Goal: Task Accomplishment & Management: Complete application form

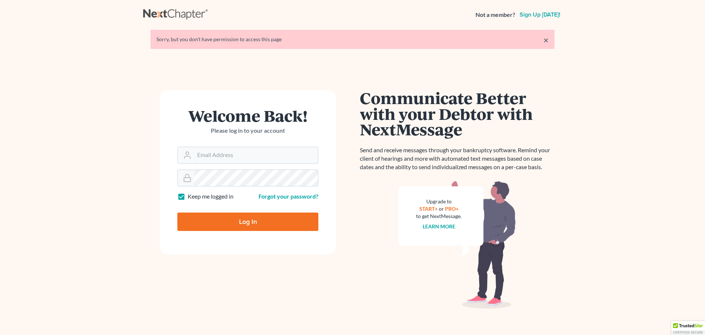
type input "[EMAIL_ADDRESS][DOMAIN_NAME]"
click at [242, 221] on input "Log In" at bounding box center [247, 221] width 141 height 18
type input "Thinking..."
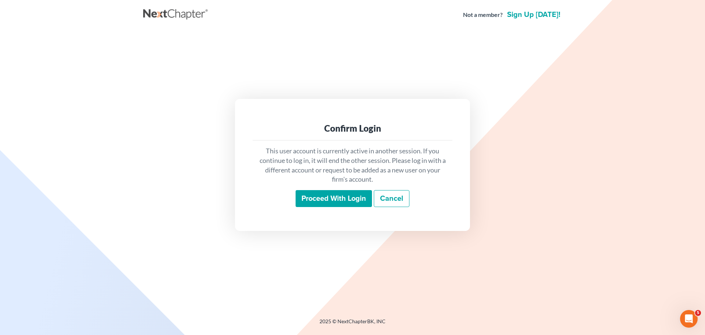
click at [325, 192] on input "Proceed with login" at bounding box center [334, 198] width 76 height 17
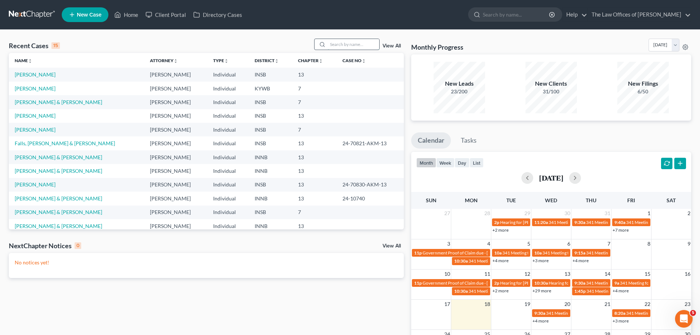
click at [334, 47] on input "search" at bounding box center [353, 44] width 51 height 11
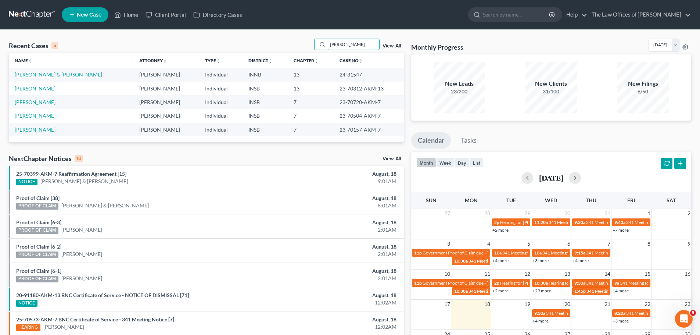
type input "[PERSON_NAME]"
click at [51, 75] on link "[PERSON_NAME] & [PERSON_NAME]" at bounding box center [58, 74] width 87 height 6
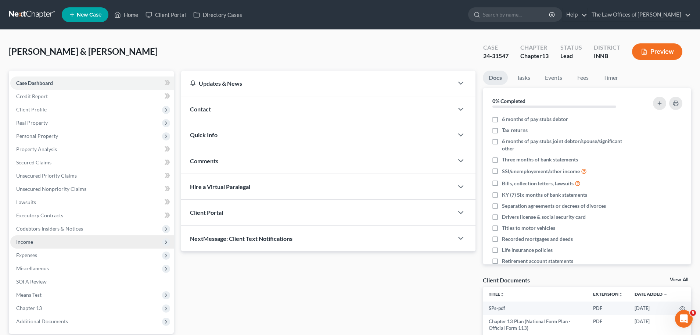
click at [58, 244] on span "Income" at bounding box center [92, 241] width 164 height 13
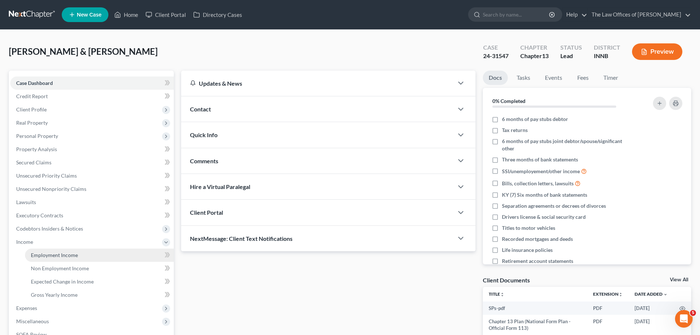
click at [69, 253] on span "Employment Income" at bounding box center [54, 255] width 47 height 6
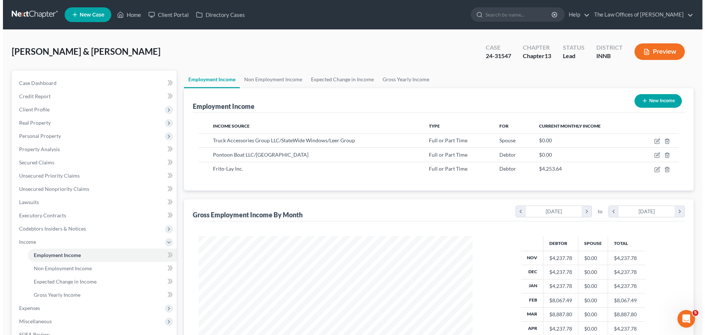
scroll to position [137, 289]
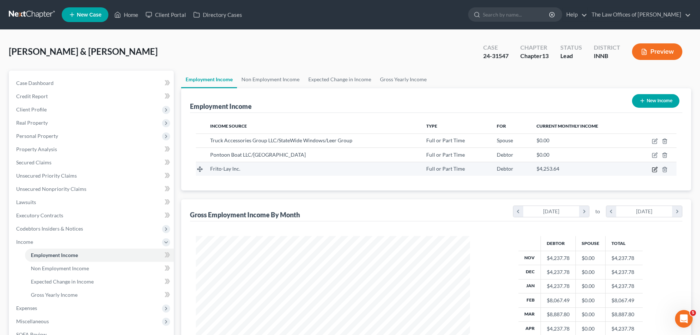
click at [652, 172] on icon "button" at bounding box center [655, 169] width 6 height 6
select select "0"
select select "45"
select select "3"
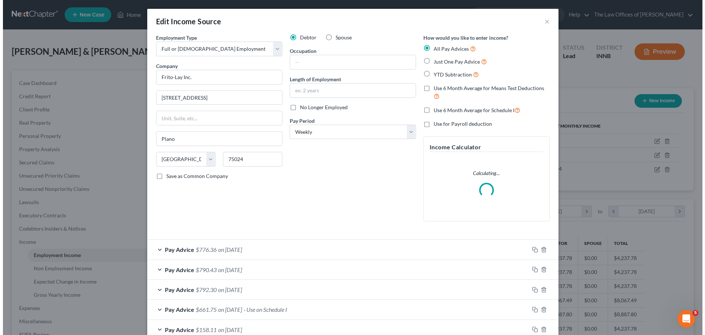
scroll to position [138, 291]
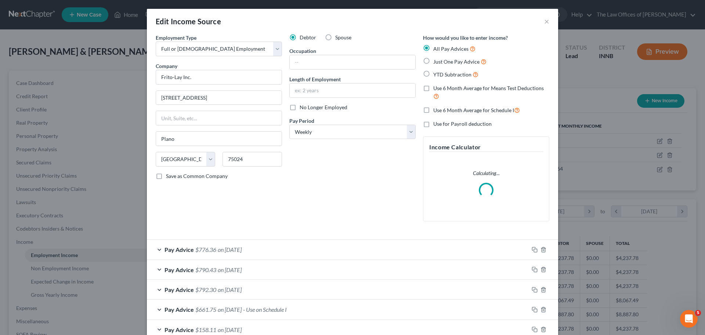
click at [300, 105] on span "No Longer Employed" at bounding box center [324, 107] width 48 height 6
click at [303, 105] on input "No Longer Employed" at bounding box center [305, 106] width 5 height 5
checkbox input "true"
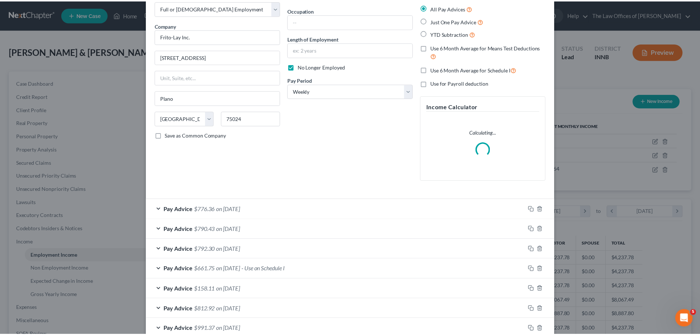
scroll to position [105, 0]
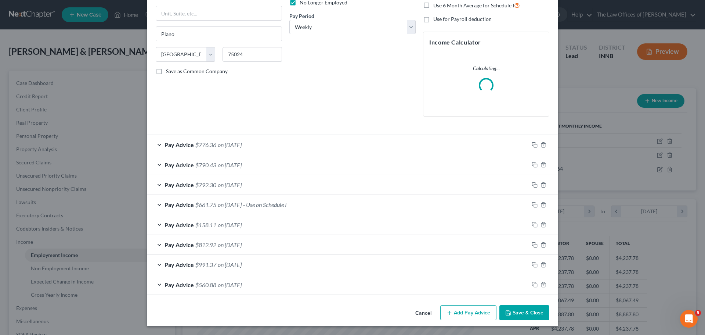
click at [524, 313] on button "Save & Close" at bounding box center [525, 312] width 50 height 15
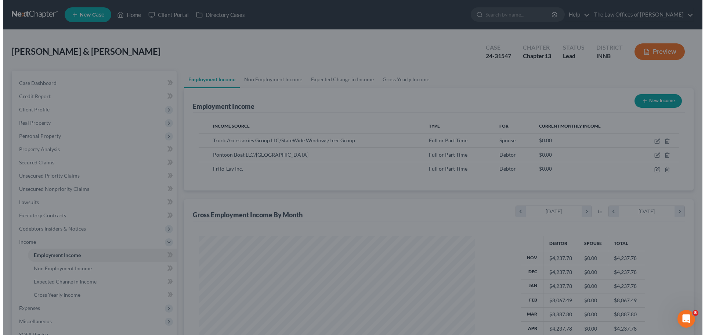
scroll to position [367297, 367146]
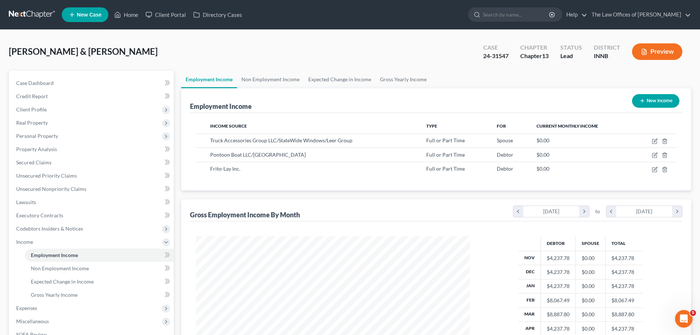
click at [651, 100] on button "New Income" at bounding box center [655, 101] width 47 height 14
select select "0"
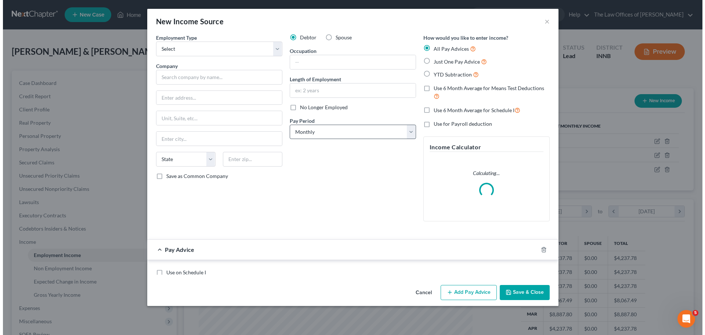
scroll to position [138, 291]
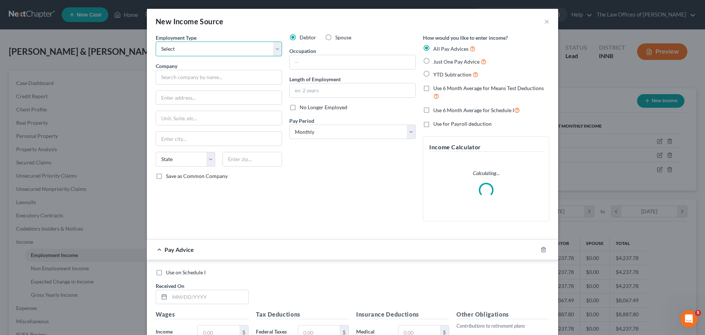
click at [223, 50] on select "Select Full or [DEMOGRAPHIC_DATA] Employment Self Employment" at bounding box center [219, 49] width 126 height 15
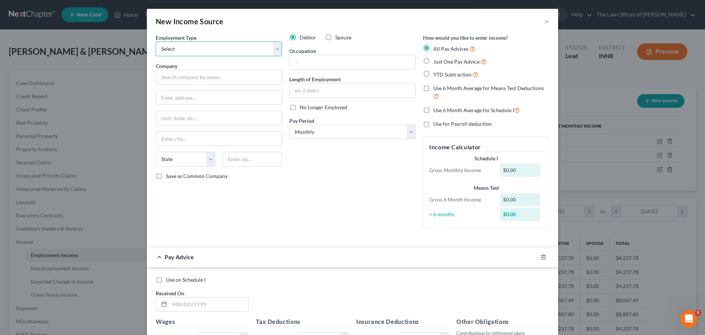
select select "0"
click at [156, 42] on select "Select Full or [DEMOGRAPHIC_DATA] Employment Self Employment" at bounding box center [219, 49] width 126 height 15
click at [186, 77] on input "text" at bounding box center [219, 77] width 126 height 15
click at [193, 75] on input "Rea" at bounding box center [219, 77] width 126 height 15
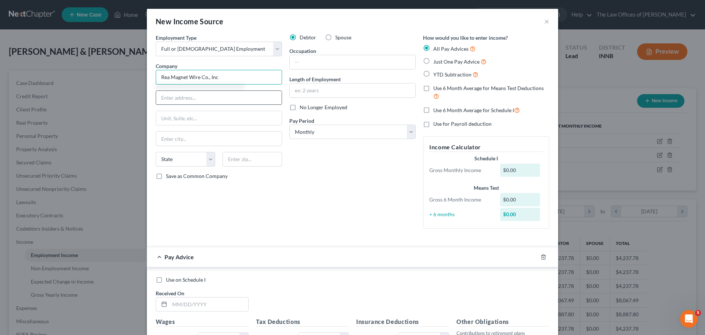
type input "Rea Magnet Wire Co., Inc"
drag, startPoint x: 184, startPoint y: 94, endPoint x: 188, endPoint y: 95, distance: 4.3
click at [186, 95] on input "text" at bounding box center [219, 98] width 126 height 14
type input "[STREET_ADDRESS]"
click at [204, 108] on div "Employment Type * Select Full or [DEMOGRAPHIC_DATA] Employment Self Employment …" at bounding box center [219, 134] width 134 height 201
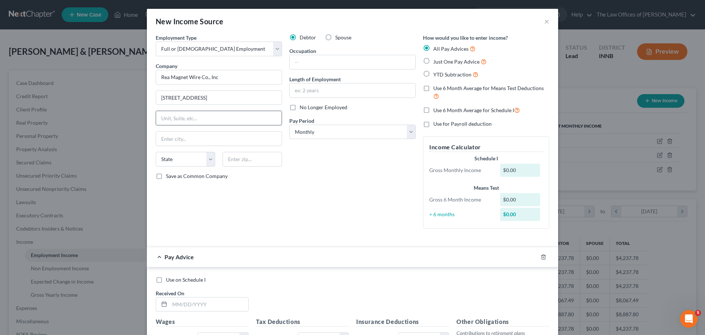
click at [204, 112] on input "text" at bounding box center [219, 118] width 126 height 14
type input "Suite 200"
click at [171, 142] on input "text" at bounding box center [219, 139] width 126 height 14
type input "[GEOGRAPHIC_DATA][PERSON_NAME]"
click at [187, 161] on select "State [US_STATE] AK AR AZ CA CO CT DE DC [GEOGRAPHIC_DATA] [GEOGRAPHIC_DATA] GU…" at bounding box center [186, 159] width 60 height 15
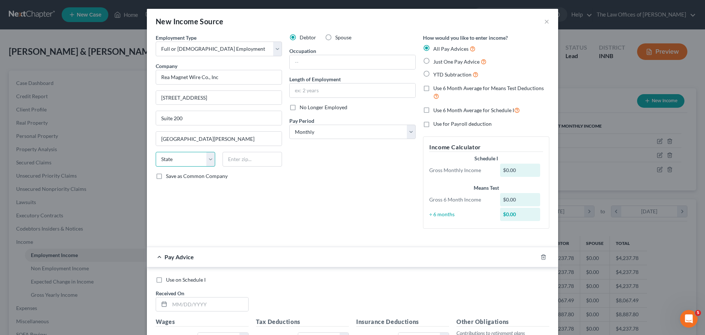
select select "15"
click at [156, 152] on select "State [US_STATE] AK AR AZ CA CO CT DE DC [GEOGRAPHIC_DATA] [GEOGRAPHIC_DATA] GU…" at bounding box center [186, 159] width 60 height 15
click at [252, 159] on input "text" at bounding box center [253, 159] width 60 height 15
type input "46805"
click at [310, 89] on input "text" at bounding box center [353, 90] width 126 height 14
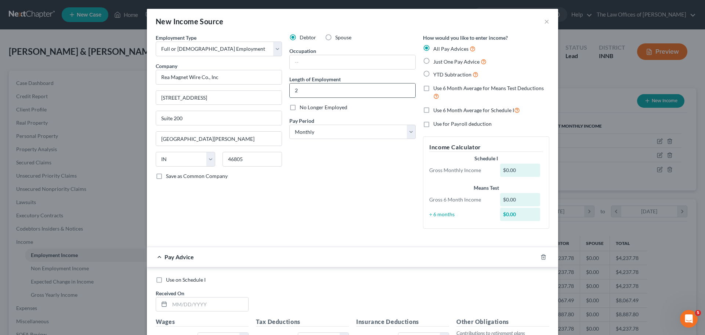
type input "2"
type input "[DATE]"
click at [361, 134] on select "Select Monthly Twice Monthly Every Other Week Weekly" at bounding box center [353, 132] width 126 height 15
select select "2"
click at [290, 125] on select "Select Monthly Twice Monthly Every Other Week Weekly" at bounding box center [353, 132] width 126 height 15
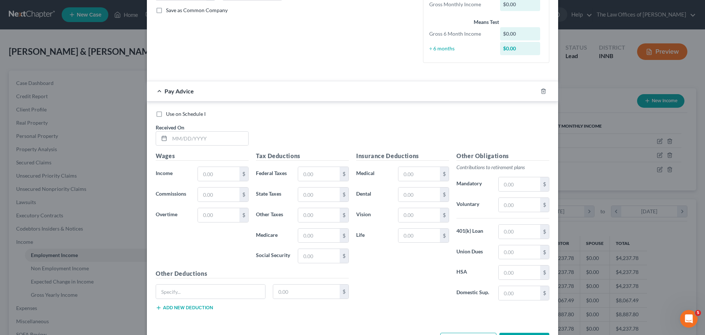
scroll to position [194, 0]
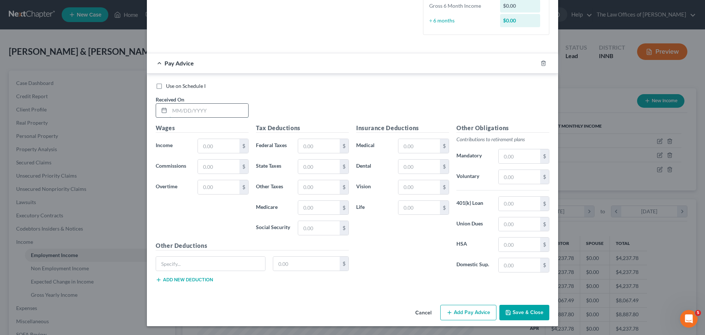
click at [170, 114] on input "text" at bounding box center [209, 111] width 79 height 14
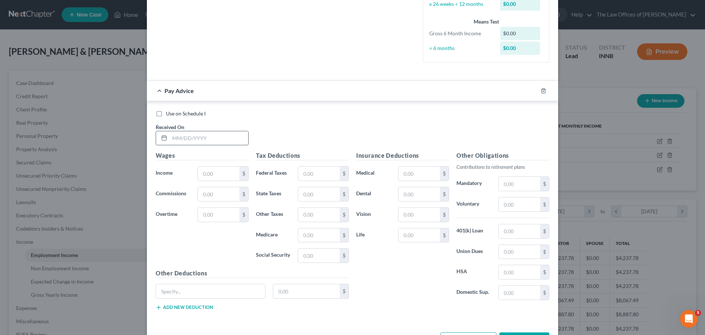
scroll to position [172, 0]
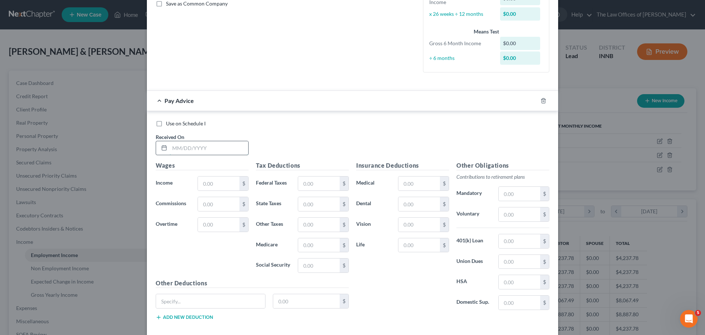
click at [188, 142] on input "text" at bounding box center [209, 148] width 79 height 14
type input "[DATE]"
click at [227, 182] on input "text" at bounding box center [219, 183] width 42 height 14
type input "1,574.50"
click at [320, 266] on input "text" at bounding box center [319, 265] width 42 height 14
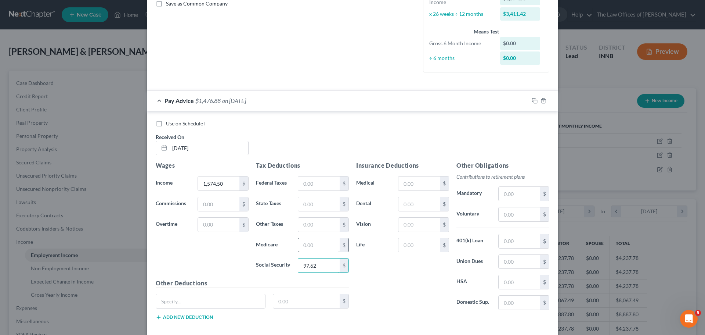
type input "97.62"
click at [311, 248] on input "text" at bounding box center [319, 245] width 42 height 14
type input "22.83"
click at [305, 229] on input "text" at bounding box center [319, 225] width 42 height 14
type input "27.70"
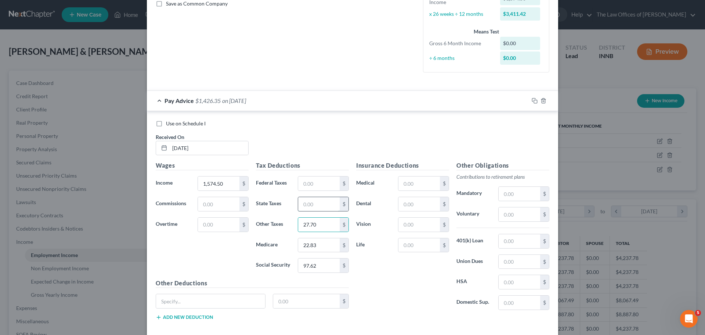
click at [311, 207] on input "text" at bounding box center [319, 204] width 42 height 14
type input "42.62"
click at [310, 190] on input "text" at bounding box center [319, 183] width 42 height 14
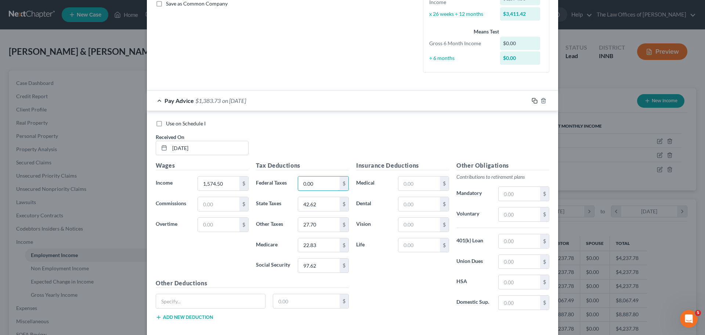
type input "0.00"
click at [532, 100] on icon "button" at bounding box center [535, 101] width 6 height 6
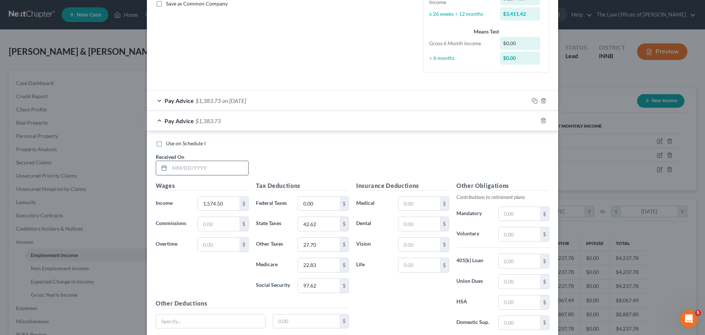
click at [218, 168] on input "text" at bounding box center [209, 168] width 79 height 14
type input "[DATE]"
click at [223, 204] on input "1,574.50" at bounding box center [219, 204] width 42 height 14
type input "2,545.05"
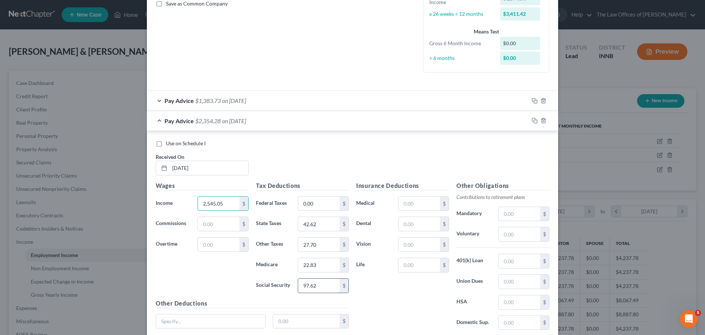
click at [318, 287] on input "97.62" at bounding box center [319, 286] width 42 height 14
type input "157.79"
click at [322, 265] on input "22.83" at bounding box center [319, 265] width 42 height 14
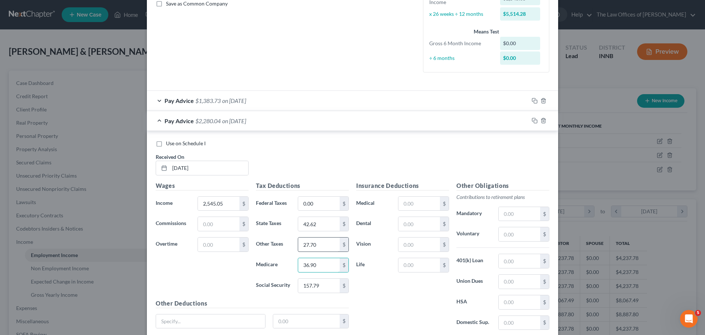
type input "36.90"
click at [327, 243] on input "27.70" at bounding box center [319, 244] width 42 height 14
type input "46.63"
click at [328, 223] on input "42.62" at bounding box center [319, 224] width 42 height 14
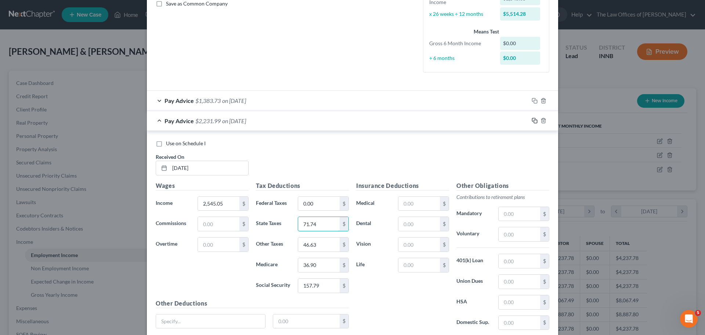
type input "71.74"
click at [532, 122] on icon "button" at bounding box center [535, 121] width 6 height 6
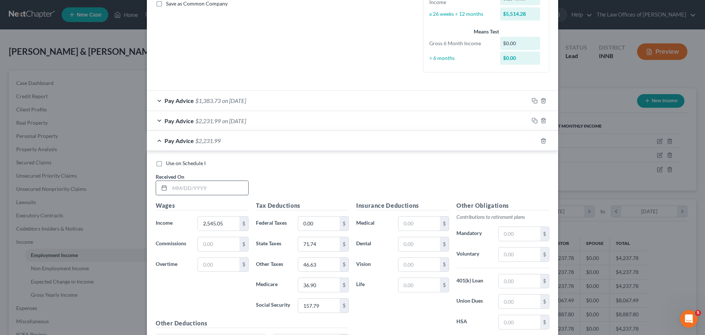
click at [202, 190] on input "text" at bounding box center [209, 188] width 79 height 14
type input "[DATE]"
click at [231, 220] on input "2,545.05" at bounding box center [219, 223] width 42 height 14
type input "1,692.00"
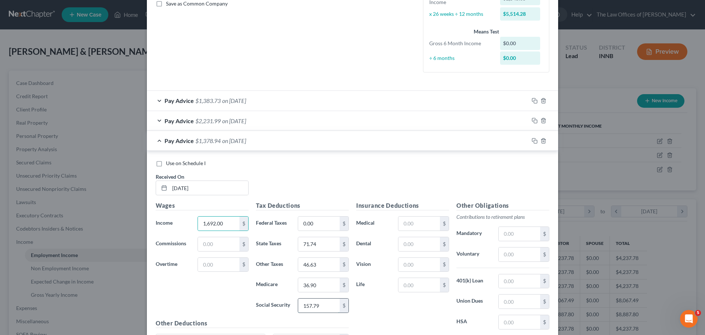
click at [332, 306] on input "157.79" at bounding box center [319, 305] width 42 height 14
type input "104.91"
click at [329, 280] on input "36.90" at bounding box center [319, 285] width 42 height 14
type input "24.54"
click at [325, 268] on input "46.63" at bounding box center [319, 265] width 42 height 14
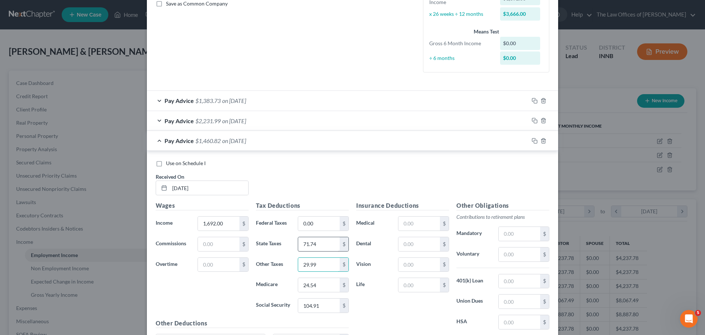
type input "29.99"
click at [326, 237] on input "71.74" at bounding box center [319, 244] width 42 height 14
type input "46.14"
click at [535, 141] on rect "button" at bounding box center [535, 141] width 3 height 3
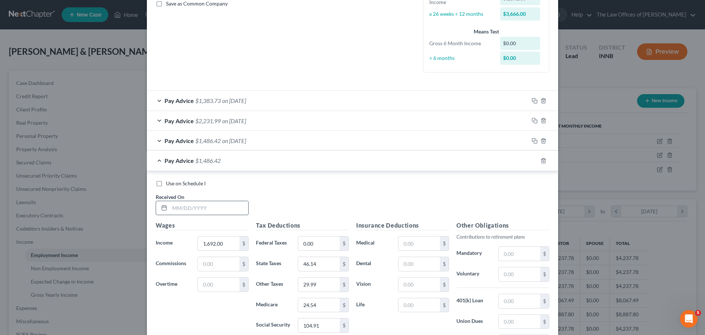
click at [188, 212] on input "text" at bounding box center [209, 208] width 79 height 14
type input "[DATE]"
click at [221, 241] on input "1,692.00" at bounding box center [219, 243] width 42 height 14
type input "2,538.00"
click at [322, 319] on input "104.91" at bounding box center [319, 325] width 42 height 14
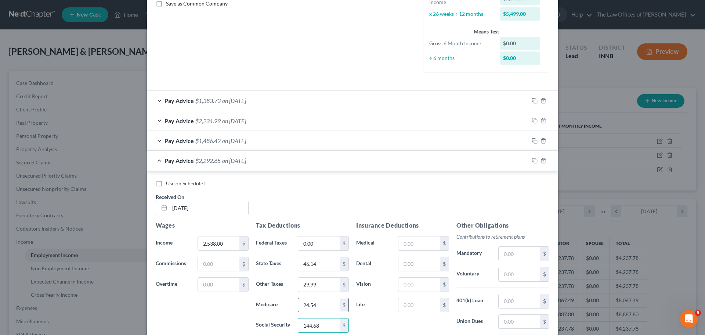
type input "144.68"
click at [322, 307] on input "24.54" at bounding box center [319, 305] width 42 height 14
type input "33.83"
click at [320, 283] on input "29.99" at bounding box center [319, 284] width 42 height 14
type input "41.00"
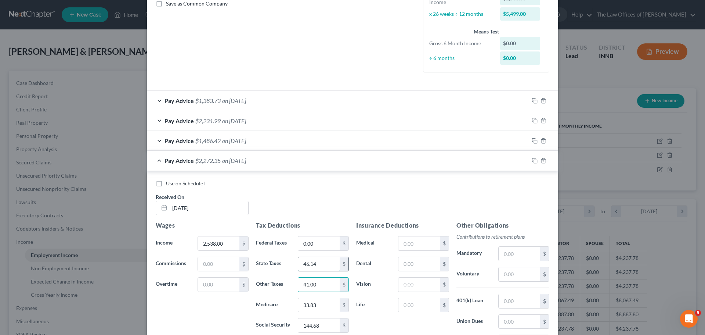
click at [321, 265] on input "46.14" at bounding box center [319, 264] width 42 height 14
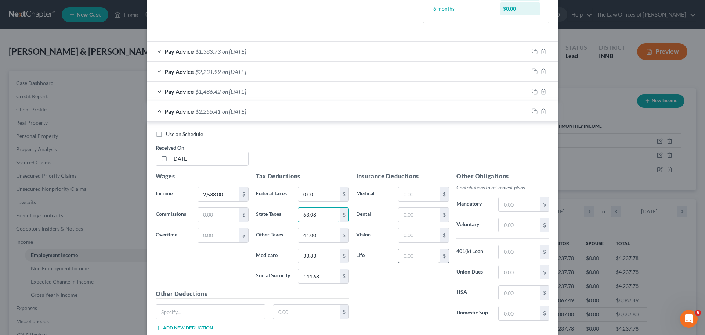
scroll to position [224, 0]
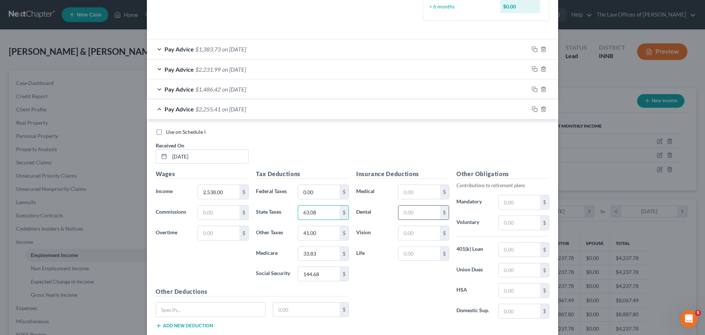
type input "63.08"
click at [417, 214] on input "text" at bounding box center [420, 212] width 42 height 14
type input "18.46"
click at [415, 230] on input "text" at bounding box center [420, 233] width 42 height 14
type input "2.30"
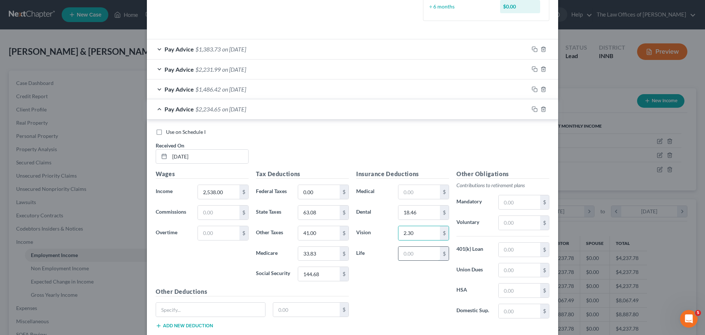
click at [413, 253] on input "text" at bounding box center [420, 254] width 42 height 14
type input "3"
type input "6.33"
click at [510, 220] on input "text" at bounding box center [520, 223] width 42 height 14
type input "76.14"
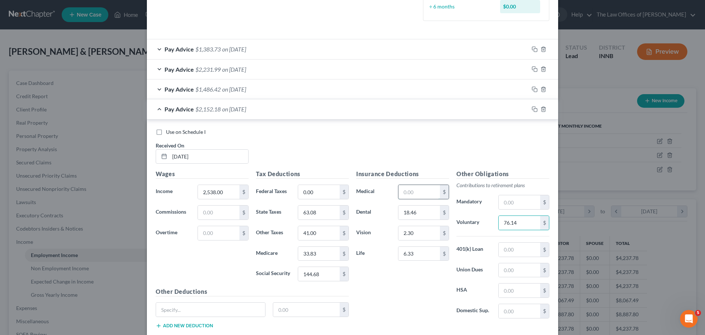
click at [424, 196] on input "text" at bounding box center [420, 192] width 42 height 14
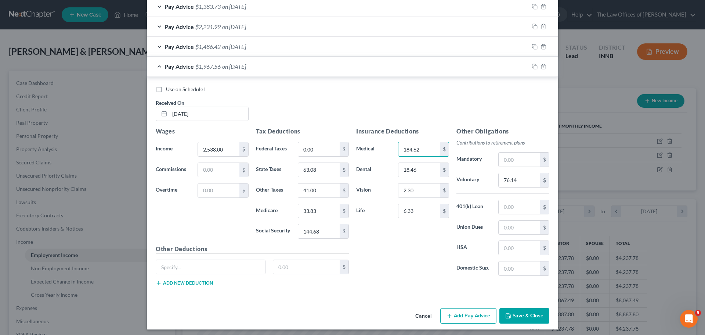
scroll to position [270, 0]
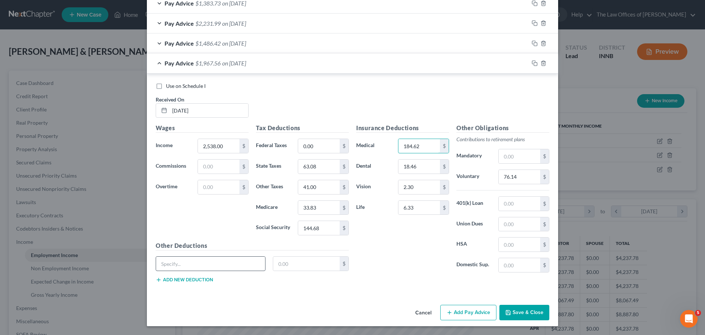
type input "184.62"
click at [179, 265] on input "text" at bounding box center [210, 263] width 109 height 14
type input "AT Accident"
click at [297, 266] on input "text" at bounding box center [306, 263] width 67 height 14
type input "12.18"
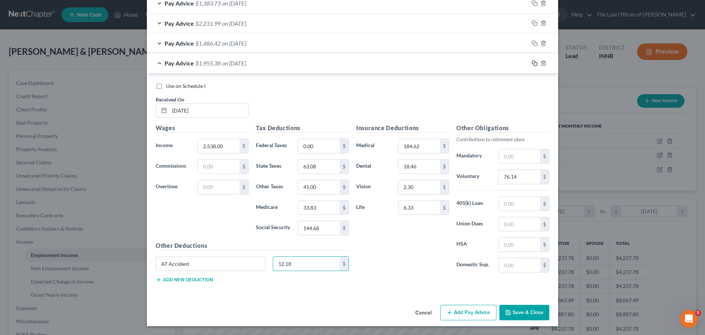
click at [533, 64] on icon "button" at bounding box center [535, 63] width 6 height 6
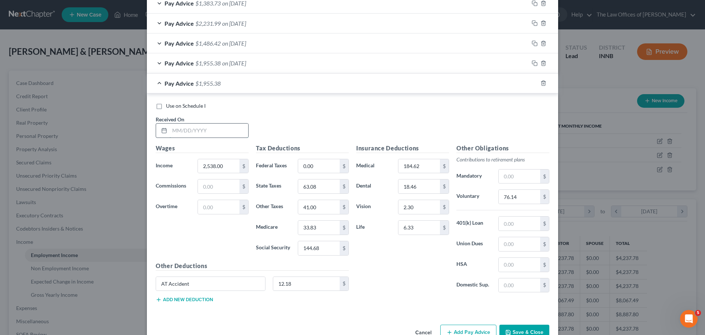
drag, startPoint x: 203, startPoint y: 130, endPoint x: 201, endPoint y: 135, distance: 4.6
click at [203, 130] on input "text" at bounding box center [209, 130] width 79 height 14
type input "[DATE]"
click at [224, 166] on input "2,538.00" at bounding box center [219, 166] width 42 height 14
type input "1,410"
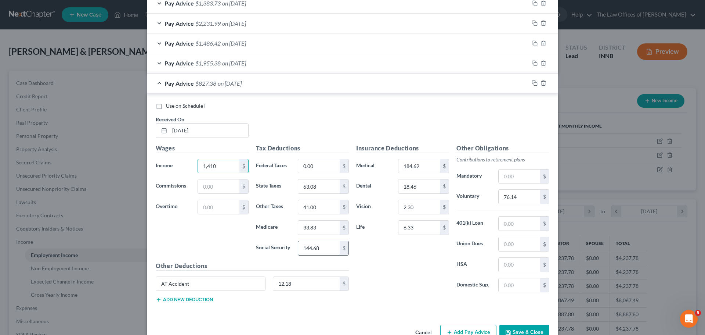
click at [327, 250] on input "144.68" at bounding box center [319, 248] width 42 height 14
type input "74.75"
click at [326, 230] on input "33.83" at bounding box center [319, 227] width 42 height 14
type input "17.49"
click at [326, 211] on input "41.00" at bounding box center [319, 207] width 42 height 14
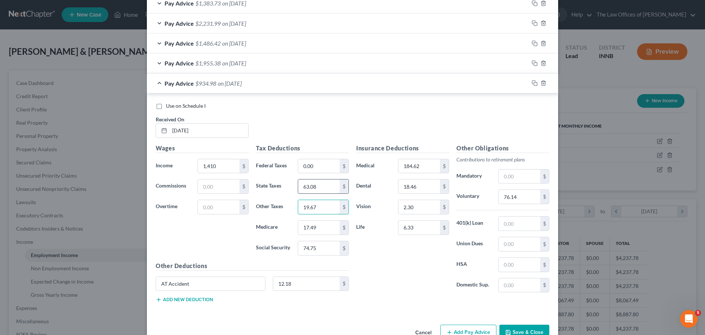
type input "19.67"
click at [322, 186] on input "63.08" at bounding box center [319, 186] width 42 height 14
type input "30.25"
click at [525, 199] on input "76.14" at bounding box center [520, 197] width 42 height 14
type input "42.30"
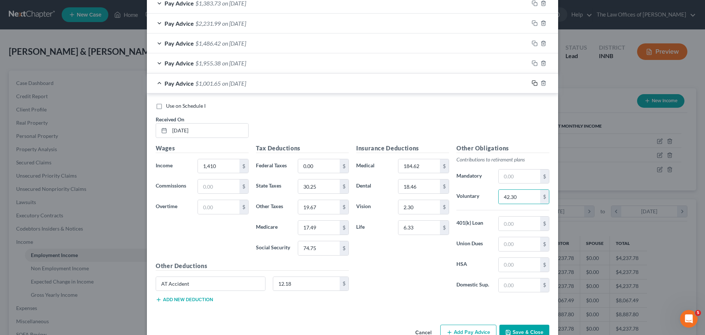
click at [535, 85] on rect "button" at bounding box center [535, 83] width 3 height 3
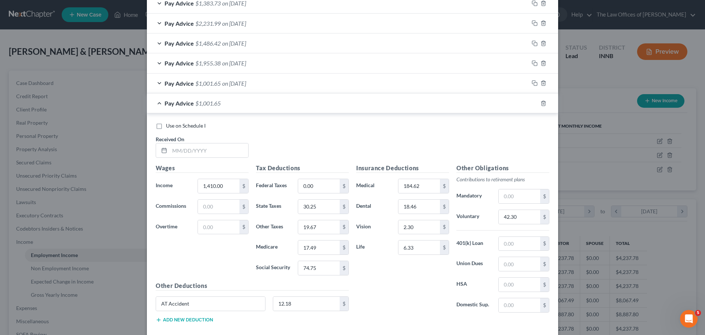
click at [186, 158] on div "Use on Schedule I Received On *" at bounding box center [352, 143] width 401 height 42
click at [189, 154] on input "text" at bounding box center [209, 150] width 79 height 14
type input "[DATE]"
click at [219, 185] on input "1,410.00" at bounding box center [219, 186] width 42 height 14
type input "2,277.15"
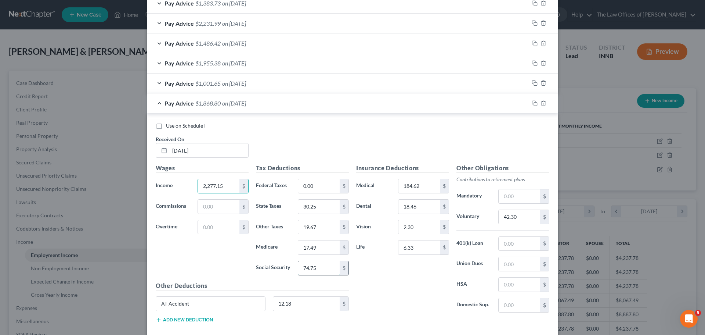
click at [321, 265] on input "74.75" at bounding box center [319, 268] width 42 height 14
type input "128.51"
click at [327, 248] on input "17.49" at bounding box center [319, 247] width 42 height 14
type input "30.05"
click at [325, 268] on input "128.51" at bounding box center [319, 268] width 42 height 14
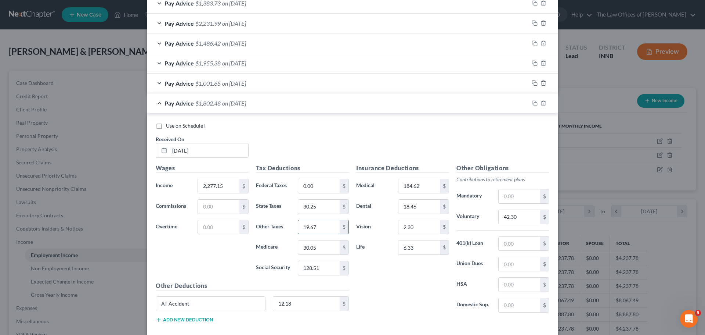
click at [326, 231] on input "19.67" at bounding box center [319, 227] width 42 height 14
type input "36.07"
click at [320, 204] on input "30.25" at bounding box center [319, 207] width 42 height 14
type input "55.49"
click at [515, 218] on input "42.30" at bounding box center [520, 217] width 42 height 14
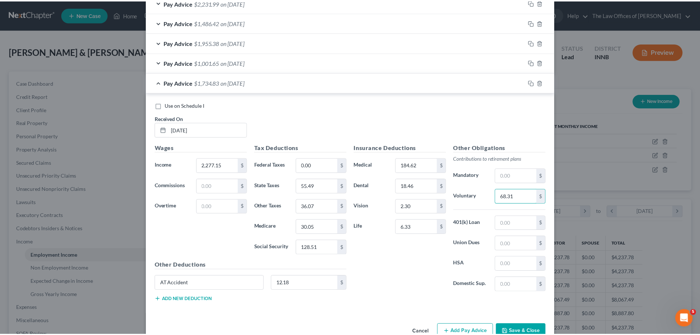
scroll to position [309, 0]
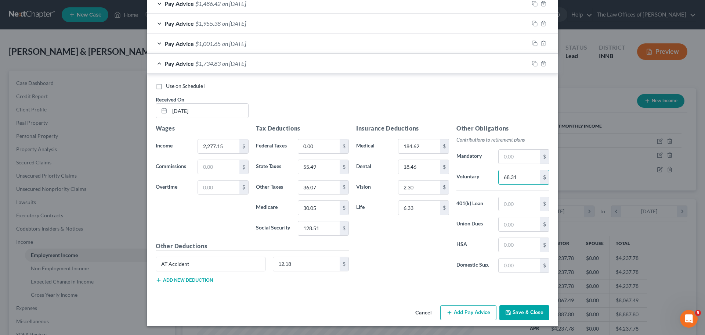
type input "68.31"
click at [533, 315] on button "Save & Close" at bounding box center [525, 312] width 50 height 15
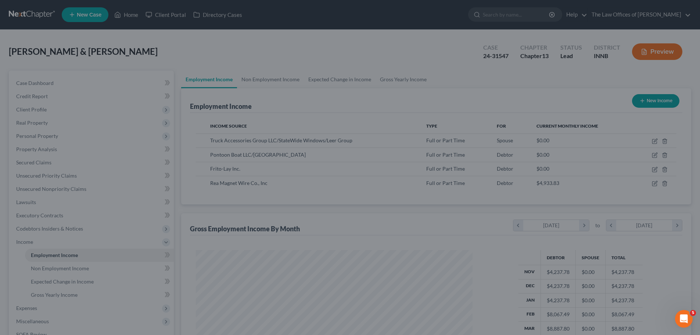
scroll to position [367297, 367146]
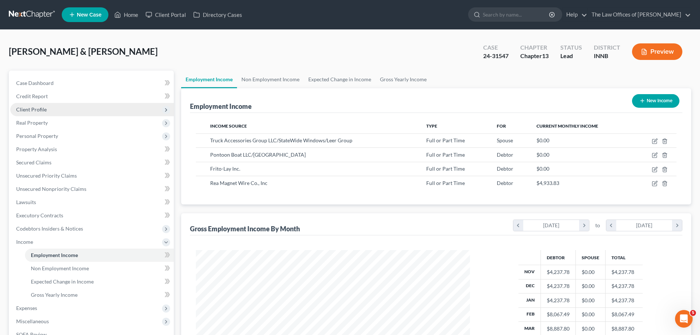
click at [46, 115] on span "Client Profile" at bounding box center [92, 109] width 164 height 13
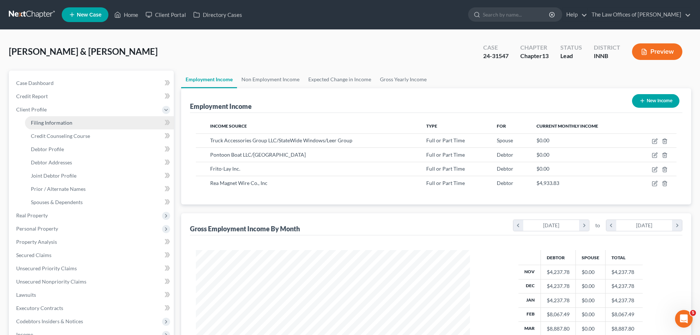
click at [52, 122] on span "Filing Information" at bounding box center [52, 122] width 42 height 6
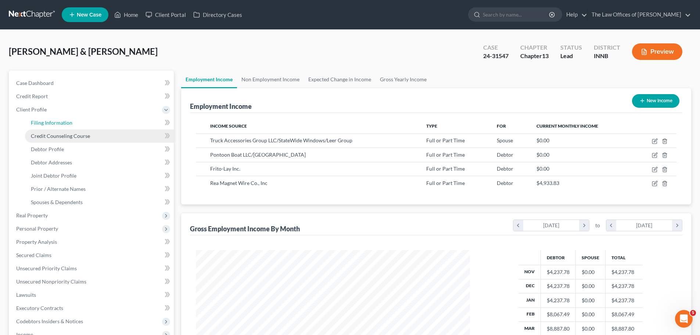
select select "1"
select select "3"
select select "15"
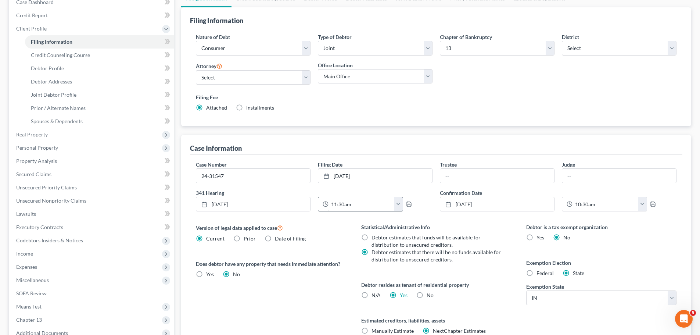
scroll to position [107, 0]
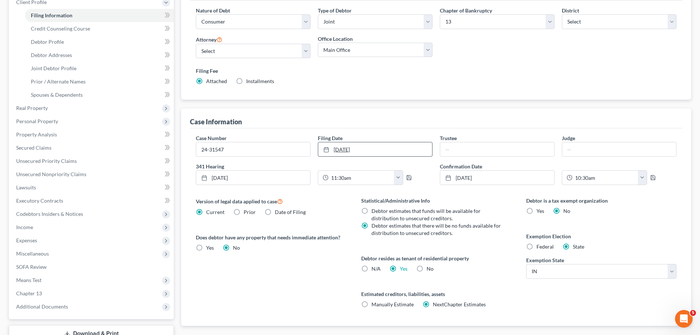
click at [362, 147] on link "[DATE]" at bounding box center [375, 149] width 114 height 14
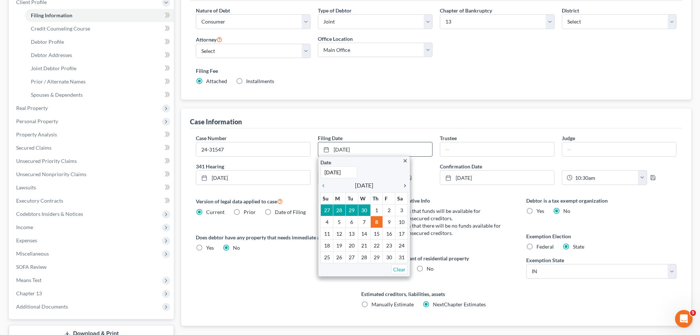
click at [402, 183] on icon "chevron_right" at bounding box center [403, 186] width 10 height 6
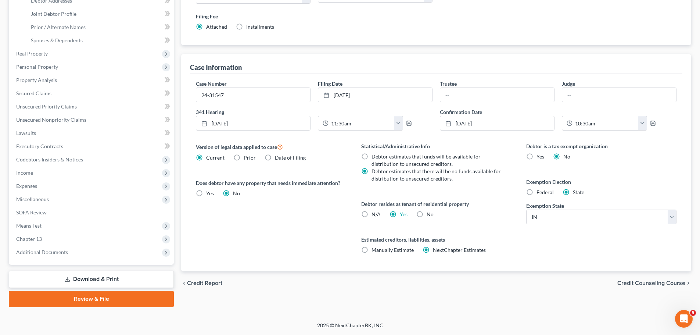
click at [644, 280] on span "Credit Counseling Course" at bounding box center [651, 283] width 68 height 6
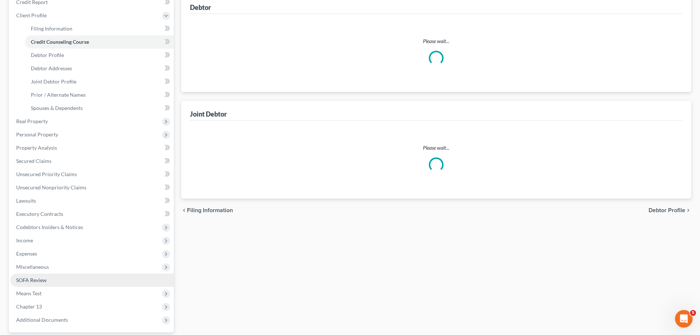
scroll to position [95, 0]
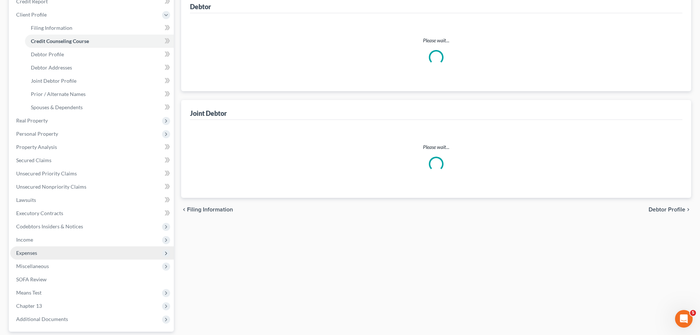
click at [39, 251] on span "Expenses" at bounding box center [92, 252] width 164 height 13
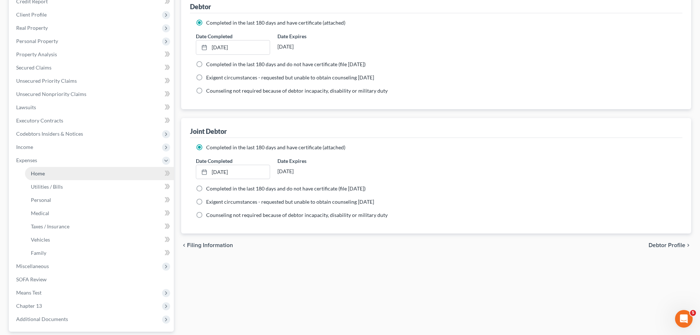
click at [50, 172] on link "Home" at bounding box center [99, 173] width 149 height 13
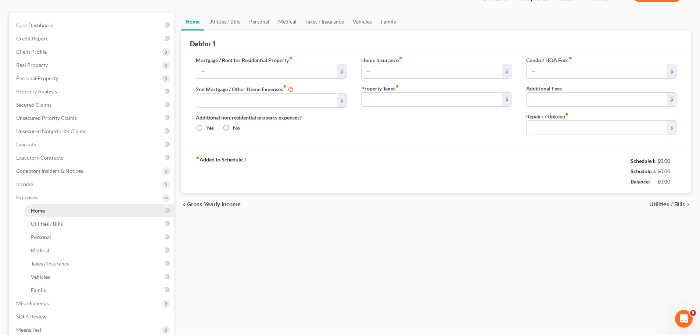
type input "1,339.00"
type input "0.00"
radio input "true"
type input "20.00"
type input "0.00"
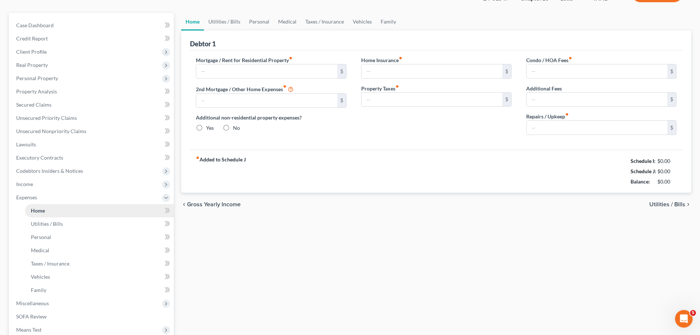
type input "0.00"
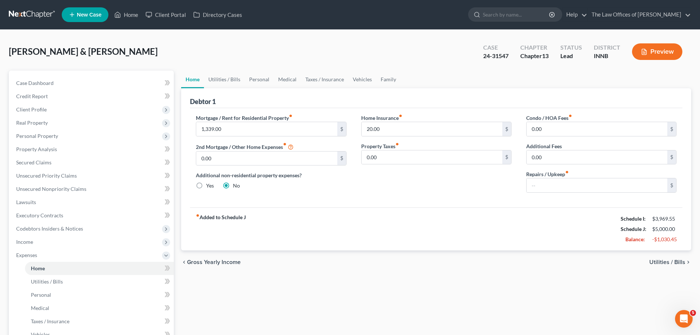
click at [686, 261] on icon "chevron_right" at bounding box center [688, 262] width 6 height 6
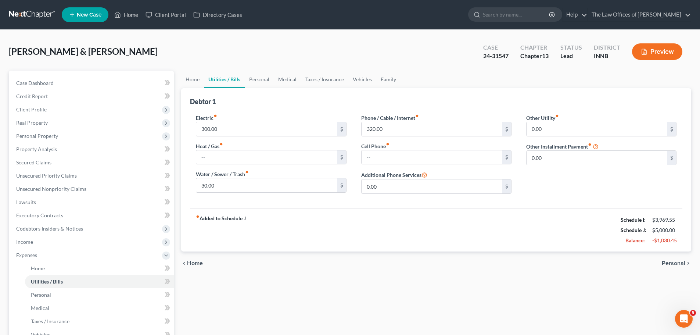
click at [686, 261] on icon "chevron_right" at bounding box center [688, 263] width 6 height 6
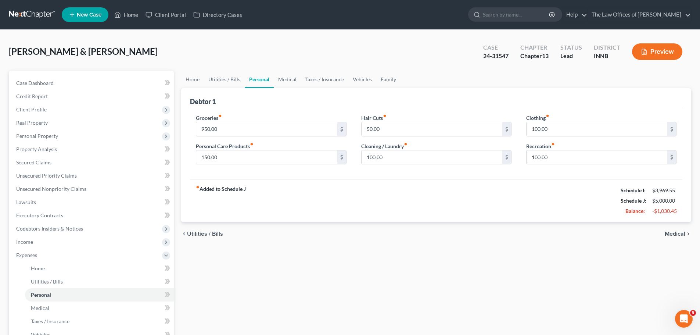
click at [678, 231] on span "Medical" at bounding box center [675, 234] width 21 height 6
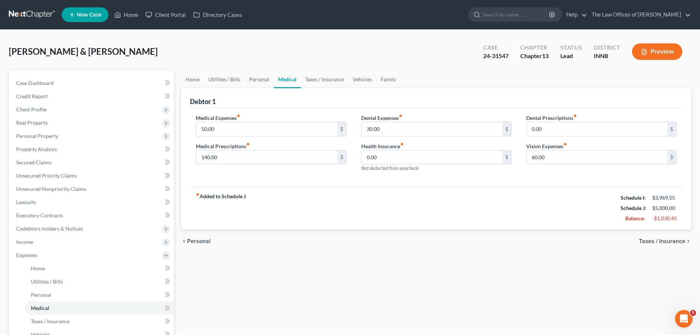
click at [674, 239] on span "Taxes / Insurance" at bounding box center [662, 241] width 46 height 6
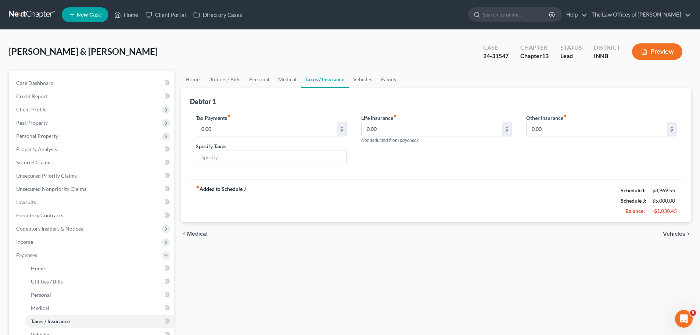
click at [674, 232] on span "Vehicles" at bounding box center [674, 234] width 22 height 6
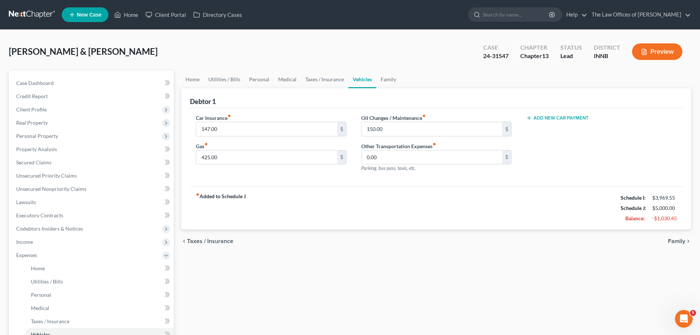
click at [685, 239] on span "Family" at bounding box center [676, 241] width 17 height 6
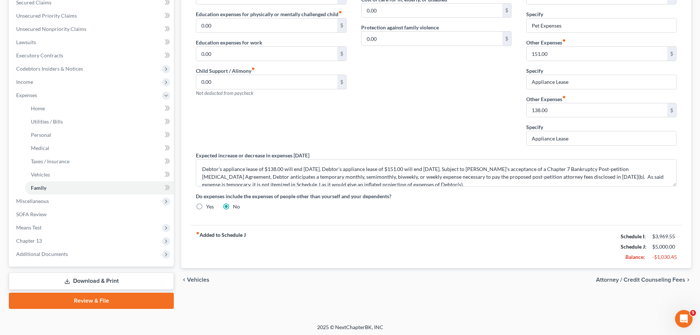
scroll to position [162, 0]
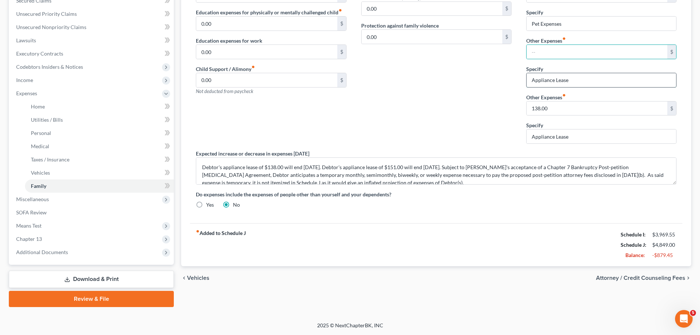
click at [595, 81] on input "Appliance Lease" at bounding box center [602, 80] width 150 height 14
drag, startPoint x: 595, startPoint y: 81, endPoint x: 506, endPoint y: 82, distance: 88.2
click at [506, 82] on div "Daycare / Babysitter fiber_manual_record 0.00 $ Children's Education Expenses f…" at bounding box center [435, 83] width 495 height 262
drag, startPoint x: 572, startPoint y: 137, endPoint x: 509, endPoint y: 137, distance: 62.8
click at [509, 137] on div "Daycare / Babysitter fiber_manual_record 0.00 $ Children's Education Expenses f…" at bounding box center [435, 83] width 495 height 262
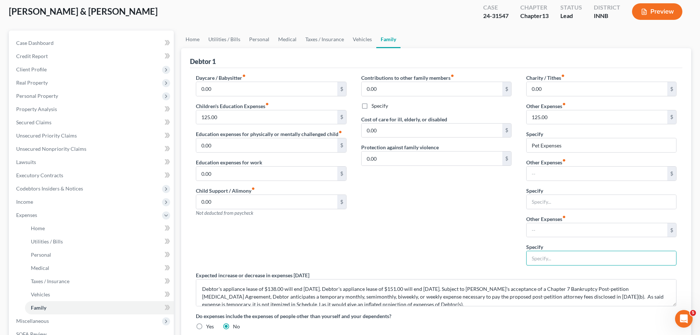
scroll to position [40, 0]
drag, startPoint x: 563, startPoint y: 147, endPoint x: 531, endPoint y: 146, distance: 32.0
click at [531, 146] on input "Pet Expenses" at bounding box center [602, 146] width 150 height 14
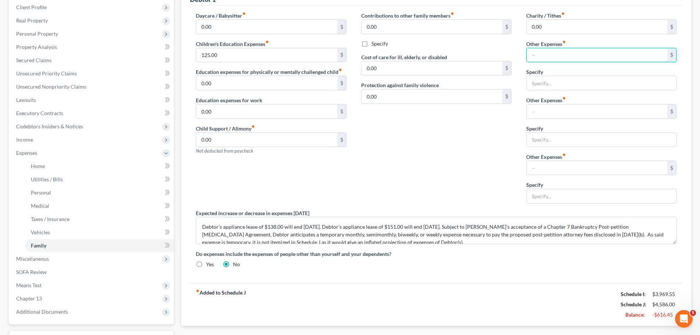
scroll to position [123, 0]
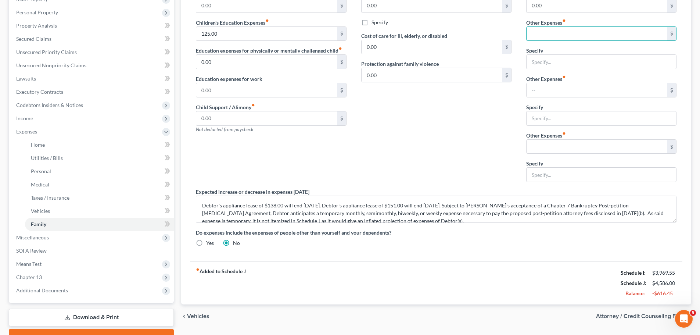
click at [195, 313] on span "Vehicles" at bounding box center [198, 316] width 22 height 6
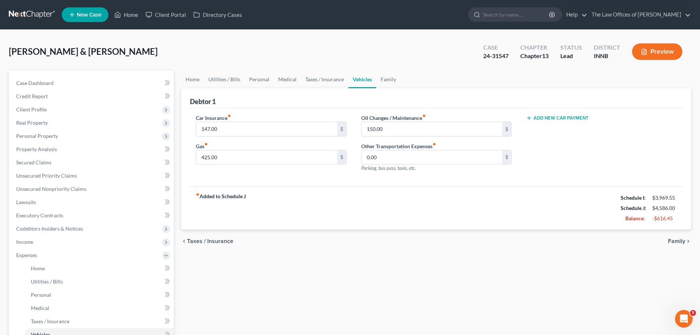
click at [198, 241] on span "Taxes / Insurance" at bounding box center [210, 241] width 46 height 6
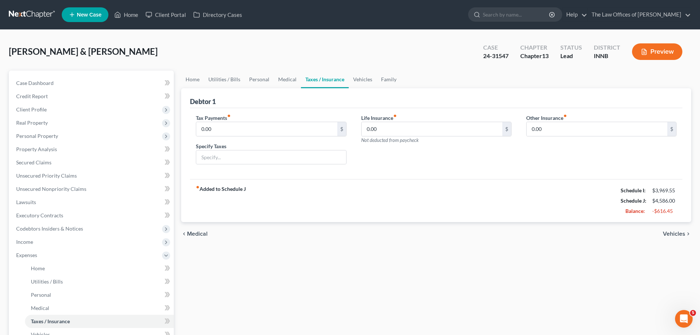
click at [197, 234] on span "Medical" at bounding box center [197, 234] width 21 height 6
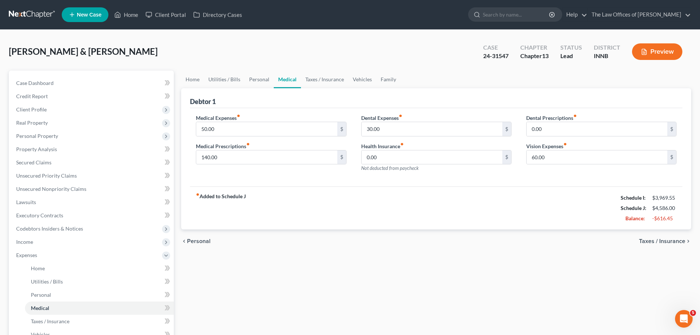
click at [198, 240] on span "Personal" at bounding box center [199, 241] width 24 height 6
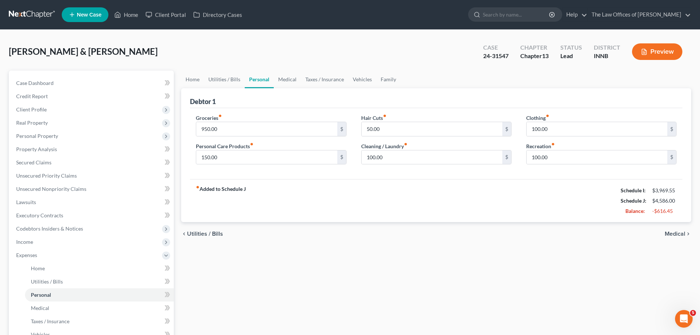
click at [199, 232] on span "Utilities / Bills" at bounding box center [205, 234] width 36 height 6
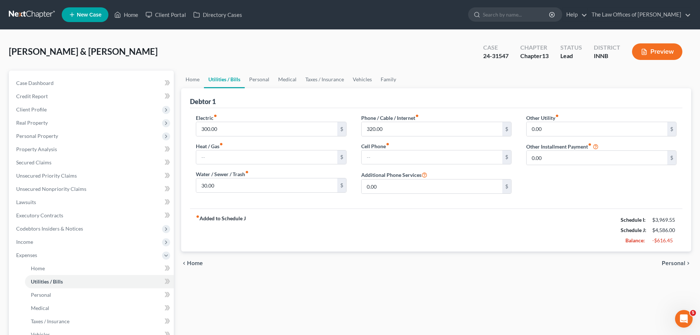
click at [676, 262] on span "Personal" at bounding box center [674, 263] width 24 height 6
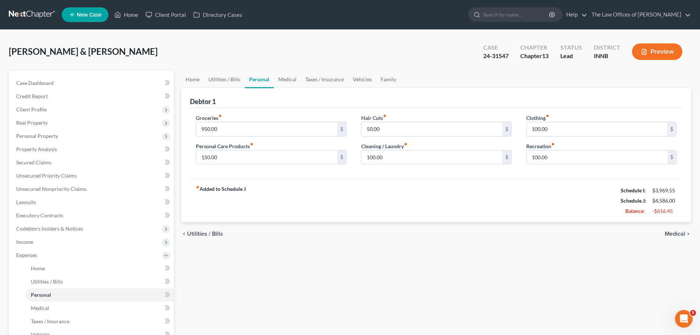
click at [681, 236] on span "Medical" at bounding box center [675, 234] width 21 height 6
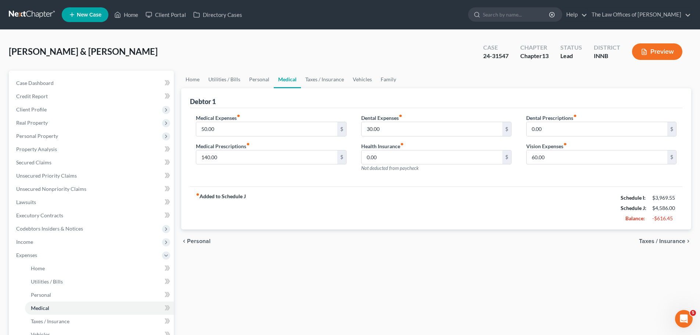
click at [687, 238] on icon "chevron_right" at bounding box center [688, 241] width 6 height 6
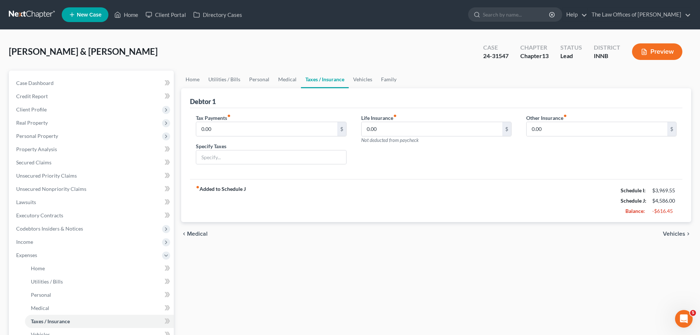
click at [679, 233] on span "Vehicles" at bounding box center [674, 234] width 22 height 6
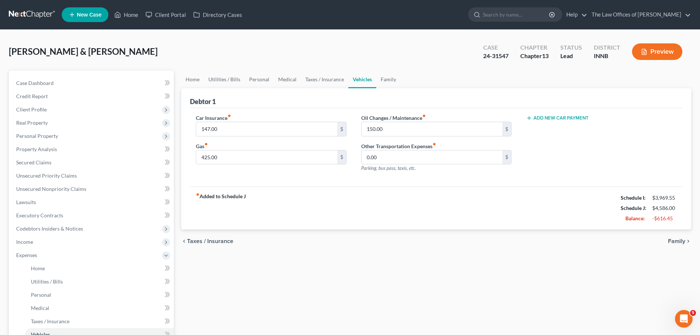
click at [680, 240] on span "Family" at bounding box center [676, 241] width 17 height 6
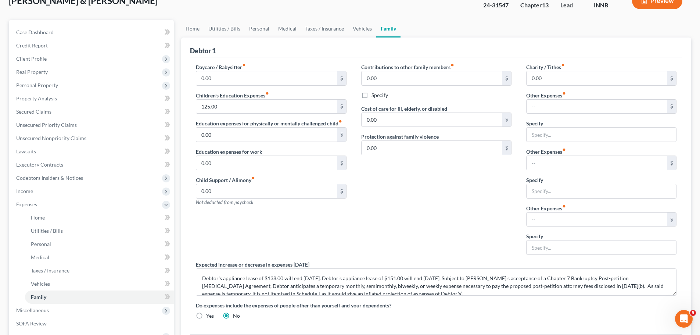
scroll to position [162, 0]
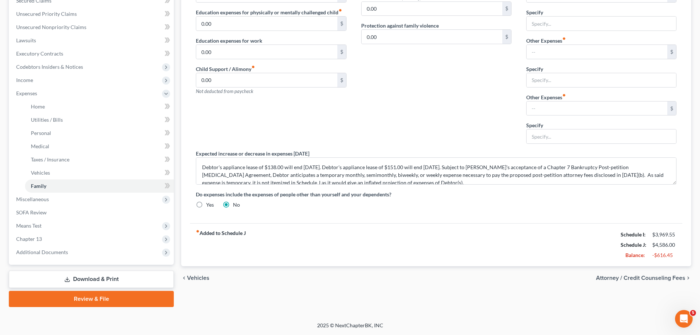
click at [674, 277] on span "Attorney / Credit Counseling Fees" at bounding box center [640, 278] width 89 height 6
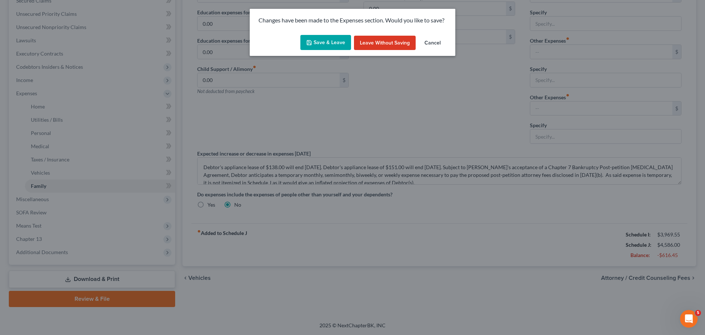
click at [319, 38] on button "Save & Leave" at bounding box center [326, 42] width 51 height 15
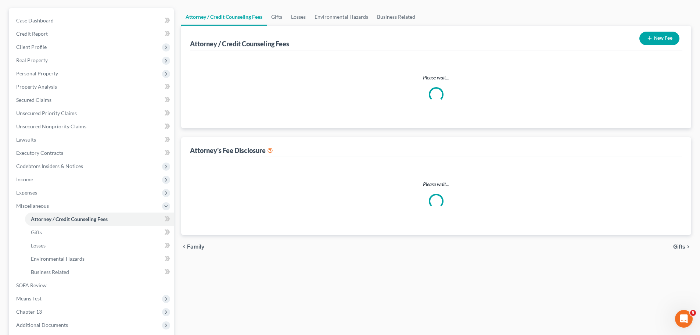
scroll to position [3, 0]
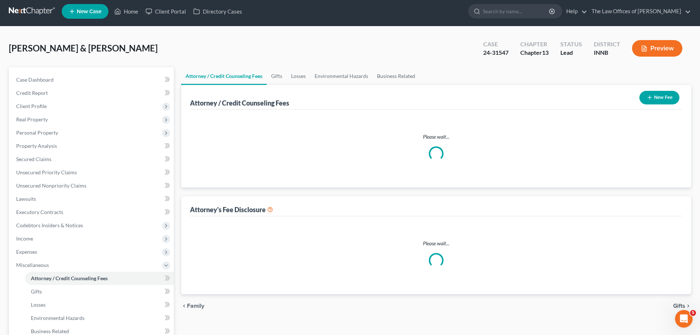
select select "2"
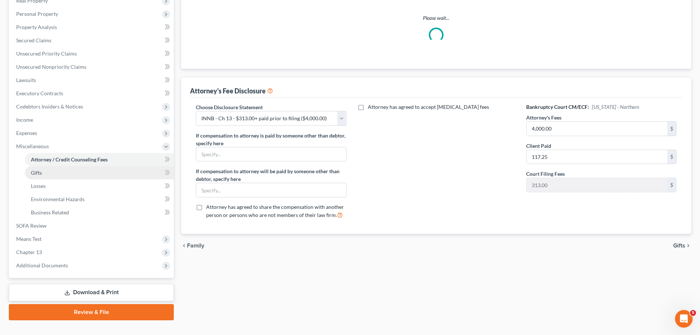
scroll to position [123, 0]
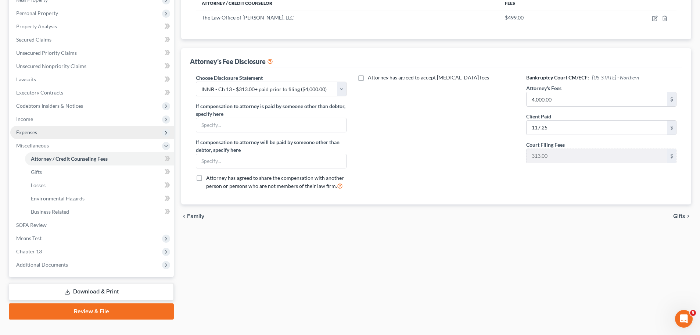
click at [37, 129] on span "Expenses" at bounding box center [92, 132] width 164 height 13
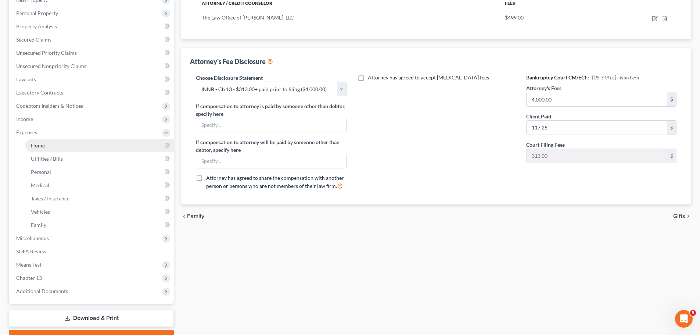
click at [42, 141] on link "Home" at bounding box center [99, 145] width 149 height 13
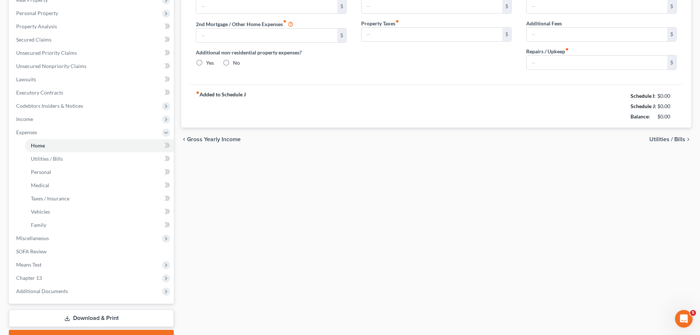
scroll to position [21, 0]
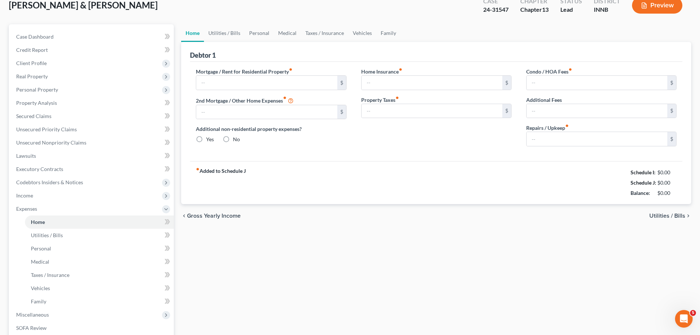
type input "1,339.00"
type input "0.00"
radio input "true"
type input "20.00"
type input "0.00"
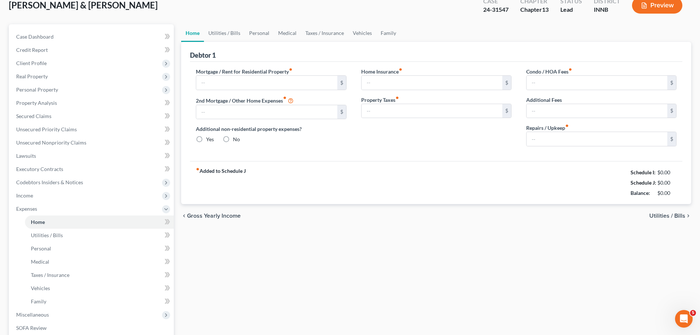
type input "0.00"
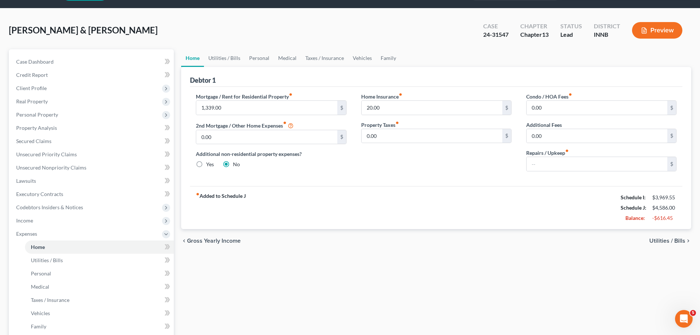
scroll to position [0, 0]
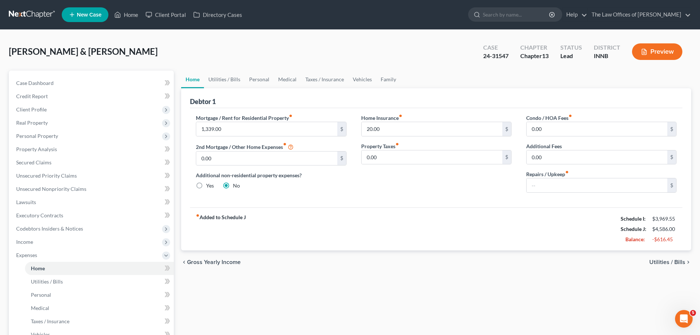
click at [665, 258] on div "chevron_left Gross Yearly Income Utilities / Bills chevron_right" at bounding box center [436, 262] width 510 height 24
click at [669, 261] on span "Utilities / Bills" at bounding box center [667, 262] width 36 height 6
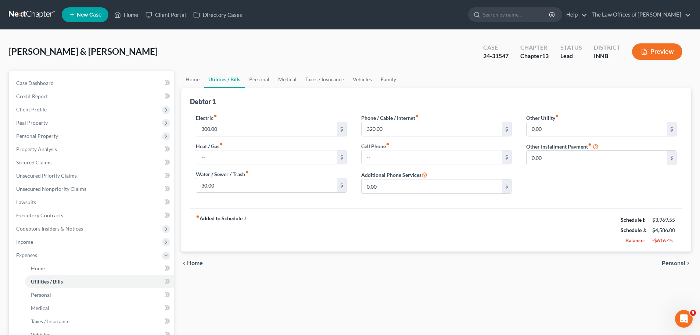
click at [680, 263] on span "Personal" at bounding box center [674, 263] width 24 height 6
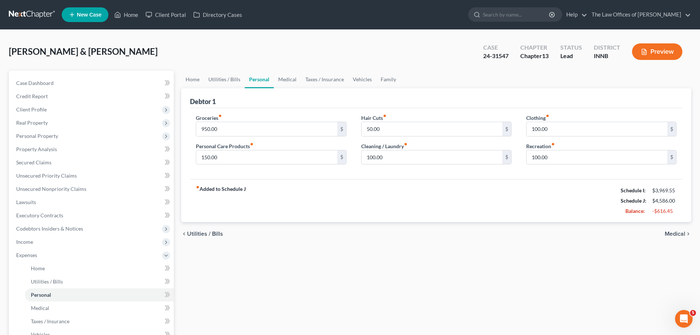
click at [684, 236] on span "Medical" at bounding box center [675, 234] width 21 height 6
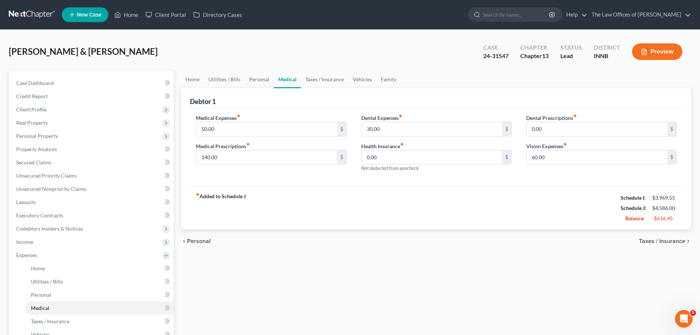
click at [675, 240] on span "Taxes / Insurance" at bounding box center [662, 241] width 46 height 6
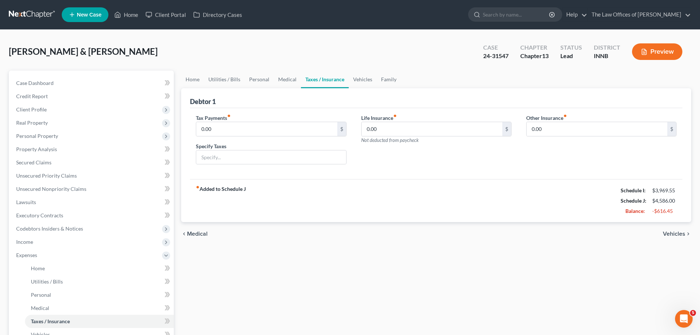
click at [677, 236] on span "Vehicles" at bounding box center [674, 234] width 22 height 6
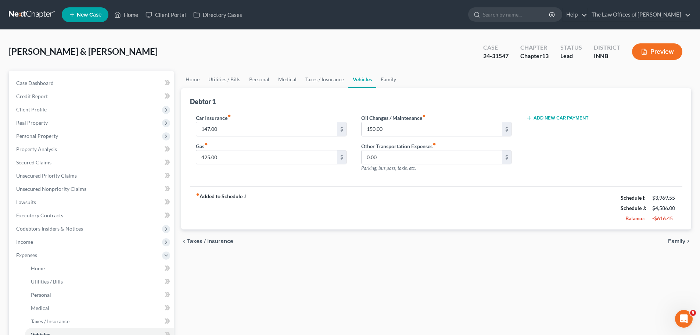
click at [685, 237] on div "chevron_left Taxes / Insurance Family chevron_right" at bounding box center [436, 241] width 510 height 24
click at [684, 240] on span "Family" at bounding box center [676, 241] width 17 height 6
